Goal: Check status: Check status

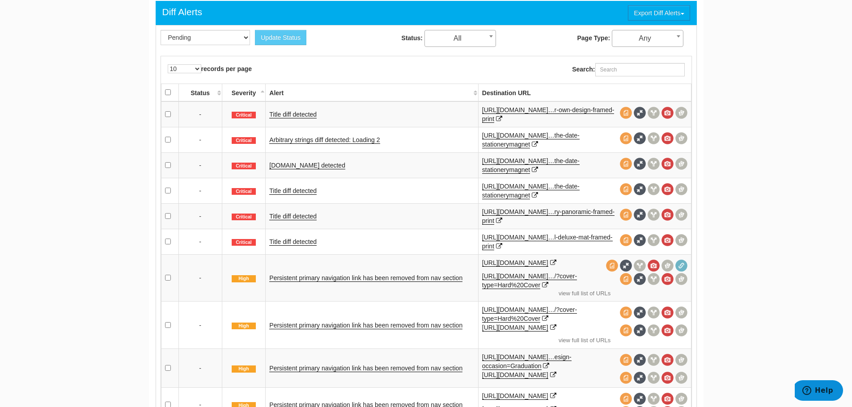
scroll to position [424, 0]
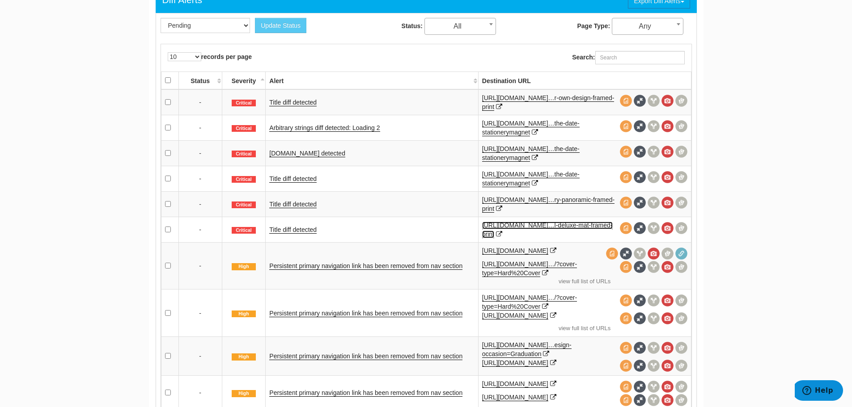
click at [507, 227] on link "[URL][DOMAIN_NAME]…l-deluxe-mat-framed-print" at bounding box center [547, 230] width 131 height 17
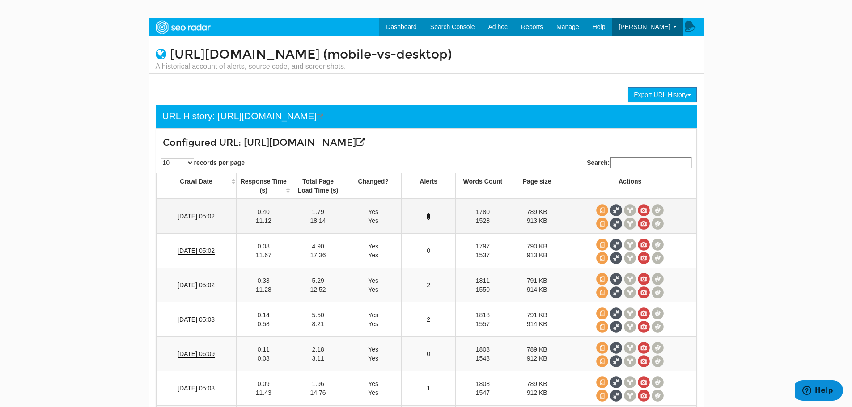
click at [428, 220] on link "1" at bounding box center [429, 217] width 4 height 8
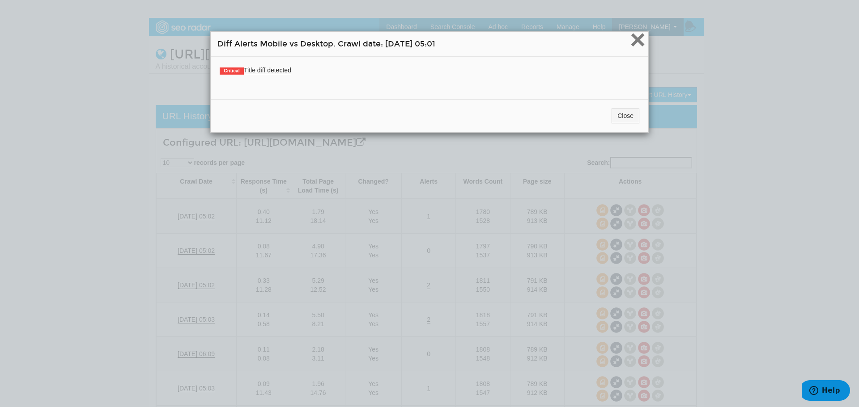
click at [636, 34] on span "×" at bounding box center [638, 40] width 16 height 30
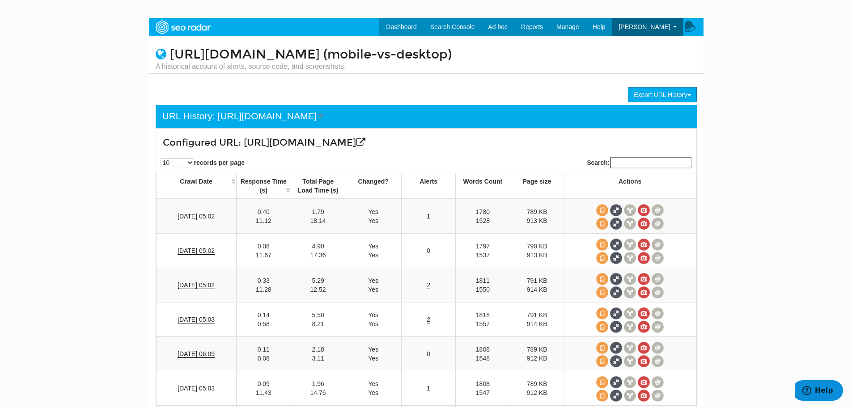
click at [791, 177] on body "Dashboard Search Console Keyword Winners and Losers Page Winners and Losers Arc…" at bounding box center [426, 221] width 852 height 407
